Goal: Information Seeking & Learning: Understand process/instructions

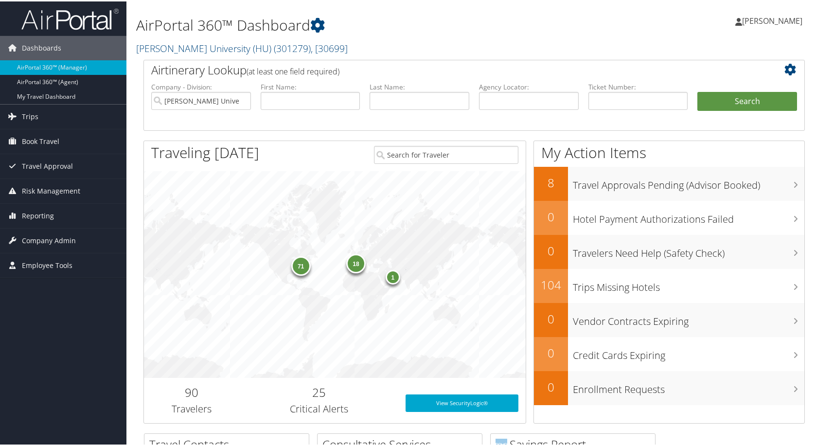
click at [542, 34] on h1 "AirPortal 360™ Dashboard" at bounding box center [361, 24] width 451 height 20
click at [49, 245] on span "Company Admin" at bounding box center [49, 239] width 54 height 24
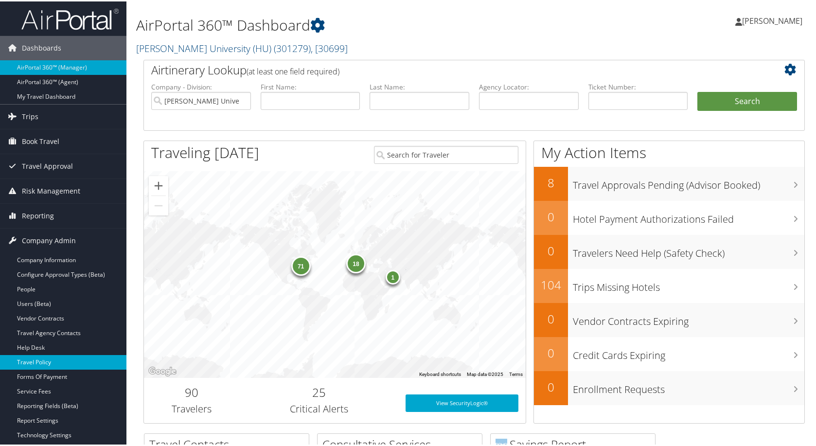
click at [63, 358] on link "Travel Policy" at bounding box center [63, 361] width 126 height 15
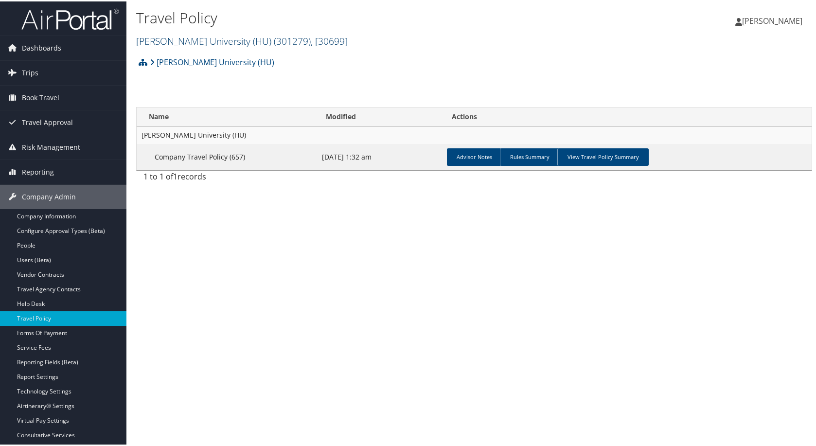
click at [348, 46] on span ", [ 30699 ]" at bounding box center [329, 39] width 37 height 13
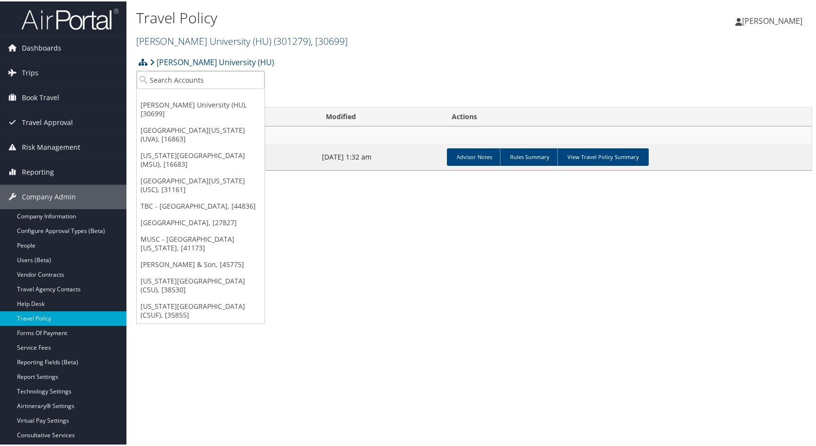
scroll to position [69, 0]
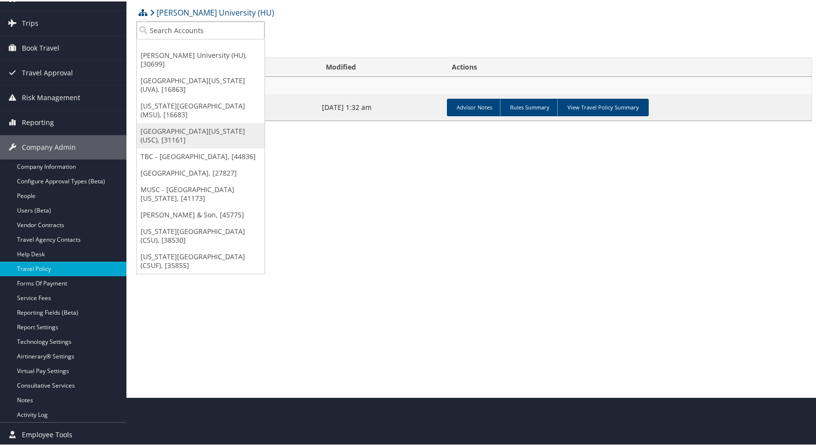
click at [196, 147] on link "[GEOGRAPHIC_DATA][US_STATE] (USC), [31161]" at bounding box center [201, 134] width 128 height 25
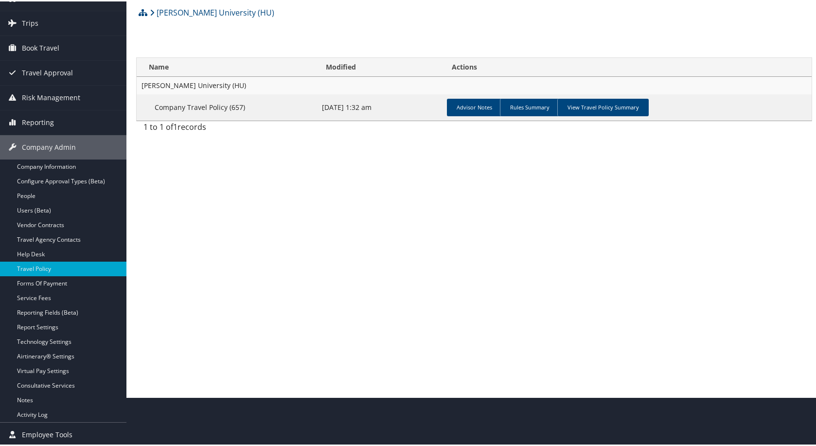
scroll to position [50, 0]
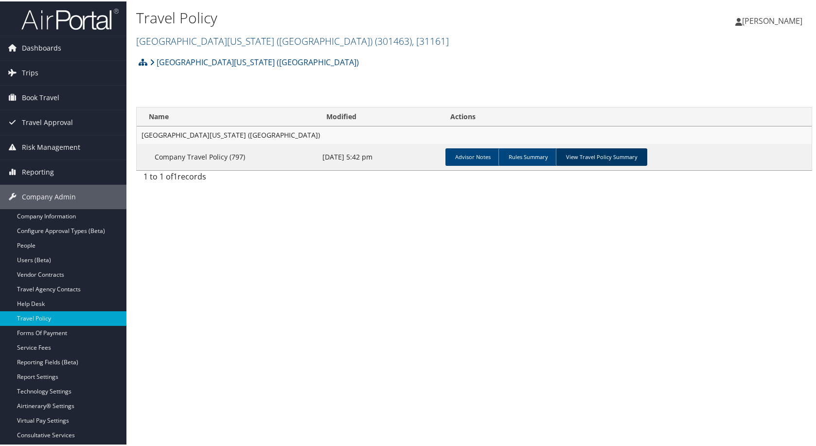
click at [640, 164] on link "View Travel Policy Summary" at bounding box center [601, 156] width 91 height 18
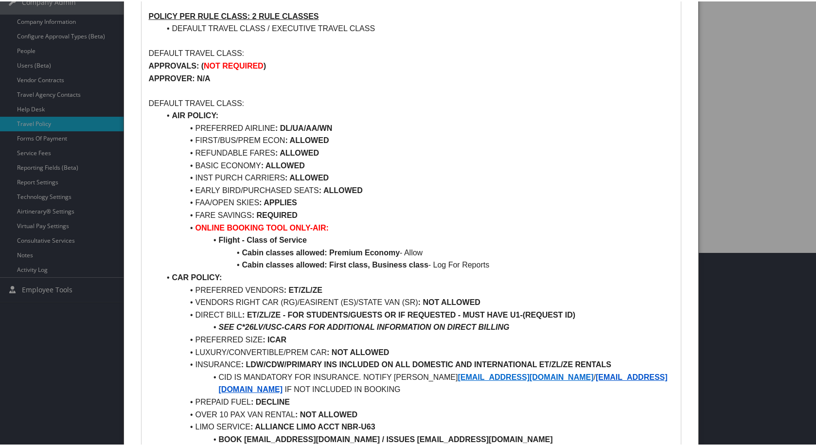
scroll to position [243, 0]
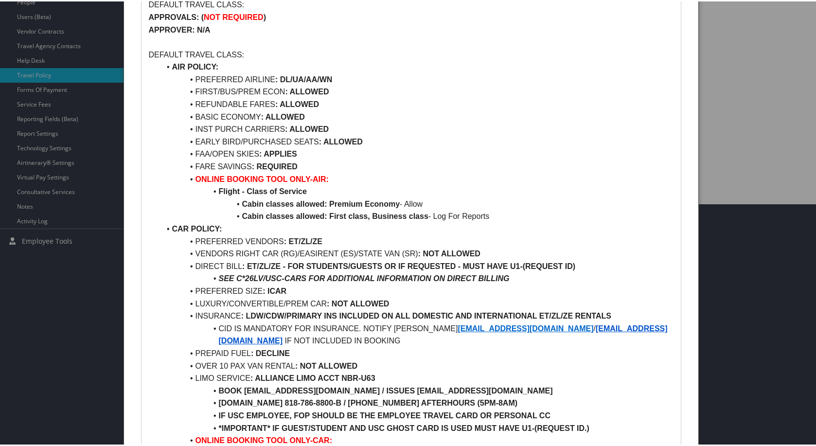
drag, startPoint x: 446, startPoint y: 224, endPoint x: 158, endPoint y: 193, distance: 289.6
click at [165, 191] on ul "AIR POLICY: PREFERRED AIRLINE : DL/UA/AA/WN FIRST/BUS/PREM ECON : ALLOWED REFUN…" at bounding box center [411, 351] width 525 height 585
copy ul "AIR POLICY: PREFERRED AIRLINE : DL/UA/AA/WN FIRST/BUS/PREM ECON : ALLOWED"
click at [620, 147] on li "EARLY BIRD/PURCHASED SEATS : ALLOWED" at bounding box center [416, 140] width 513 height 13
